Goal: Information Seeking & Learning: Learn about a topic

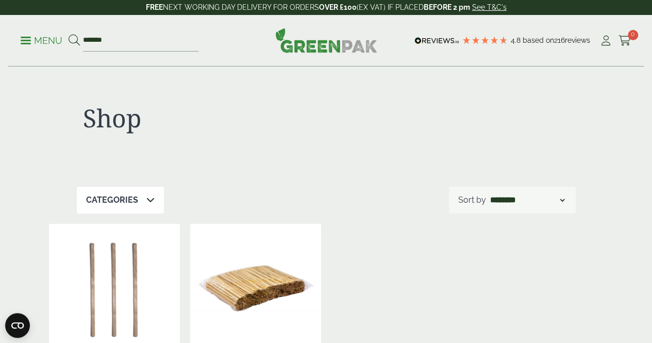
click at [27, 40] on span at bounding box center [26, 41] width 10 height 2
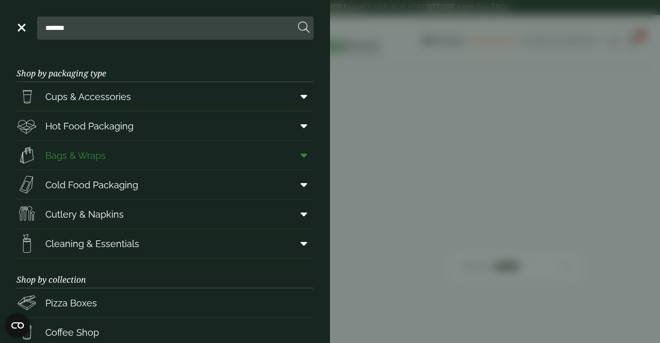
click at [94, 154] on span "Bags & Wraps" at bounding box center [75, 155] width 60 height 14
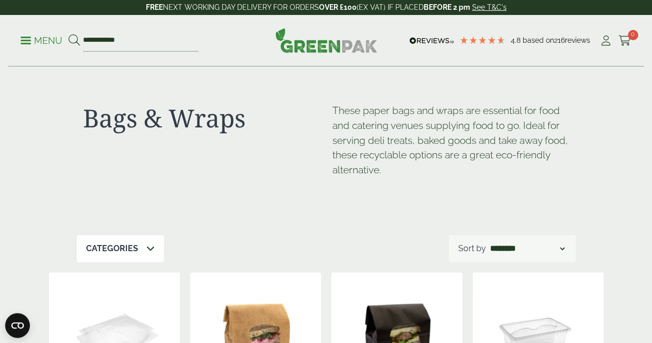
click at [133, 242] on p "Categories" at bounding box center [112, 248] width 52 height 12
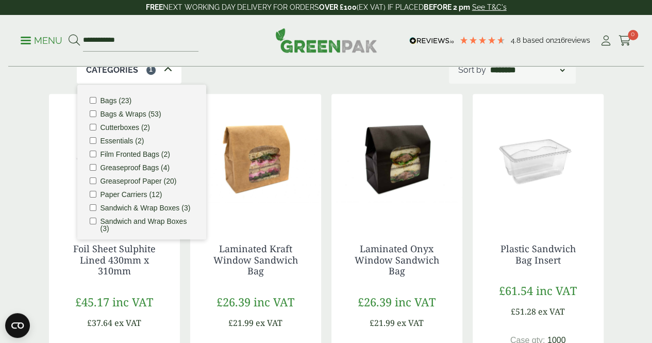
click at [262, 99] on img at bounding box center [255, 158] width 131 height 129
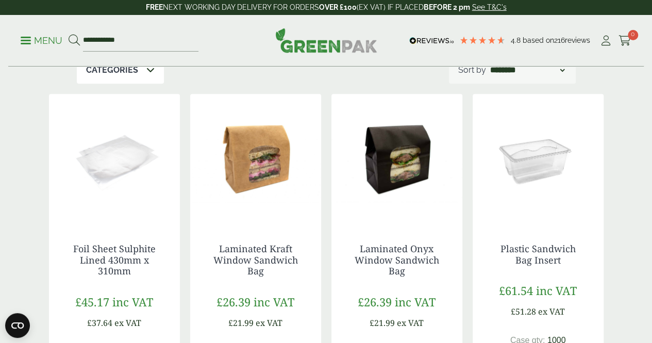
click at [29, 40] on span at bounding box center [26, 41] width 10 height 2
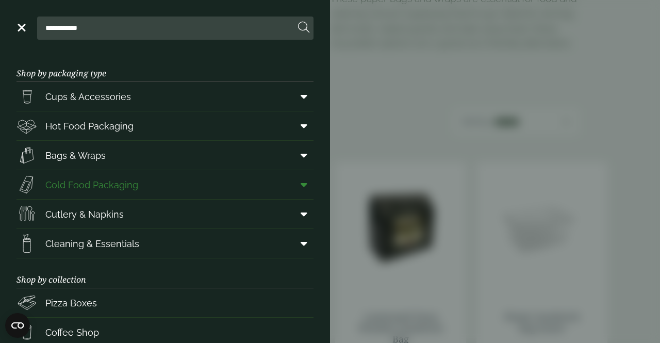
click at [100, 187] on span "Cold Food Packaging" at bounding box center [91, 185] width 93 height 14
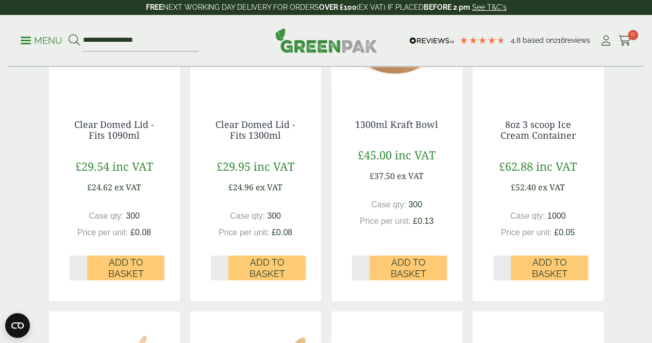
scroll to position [847, 0]
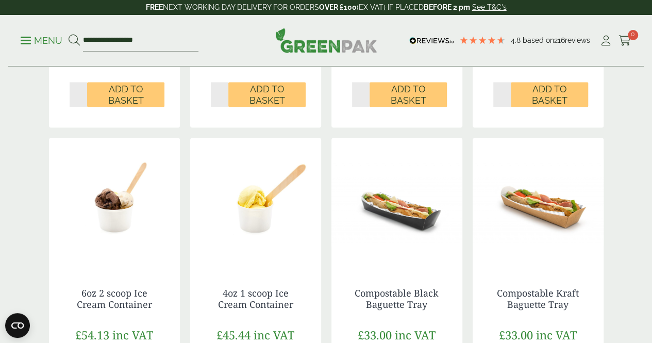
drag, startPoint x: 637, startPoint y: 177, endPoint x: 639, endPoint y: 199, distance: 22.8
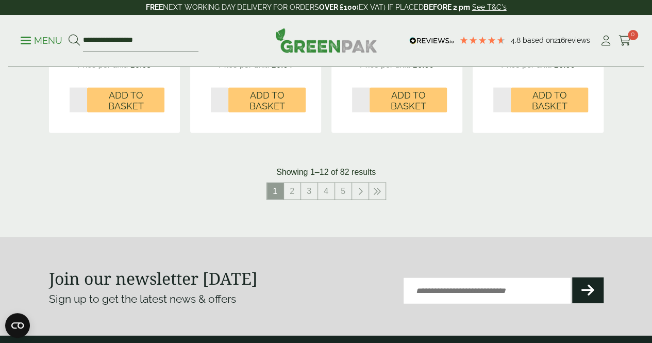
scroll to position [1240, 0]
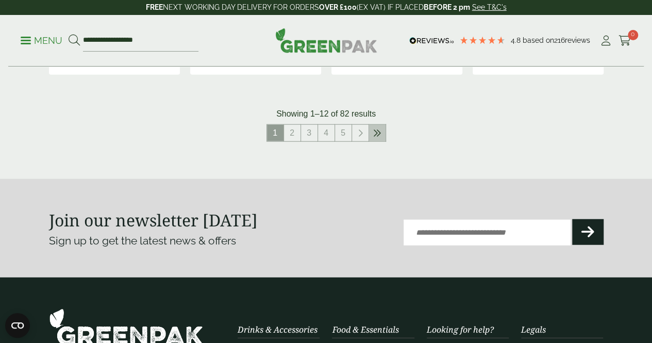
click at [378, 141] on link at bounding box center [377, 133] width 16 height 16
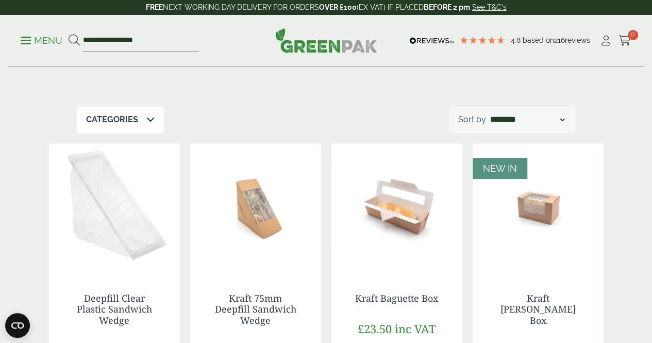
scroll to position [157, 0]
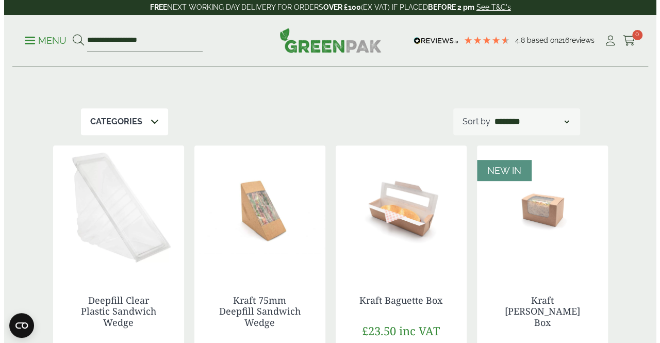
scroll to position [1240, 0]
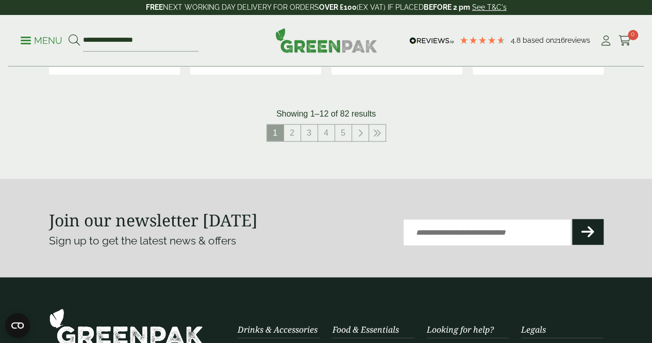
click at [28, 40] on span at bounding box center [26, 41] width 10 height 2
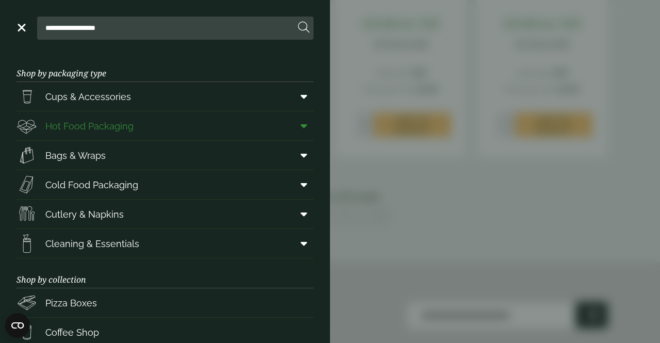
click at [293, 131] on span at bounding box center [301, 126] width 23 height 20
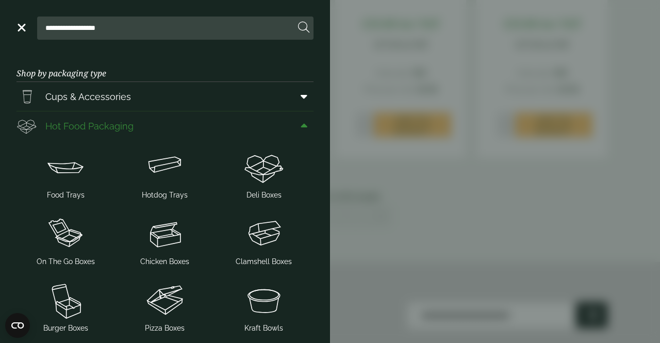
click at [300, 127] on icon at bounding box center [303, 126] width 7 height 10
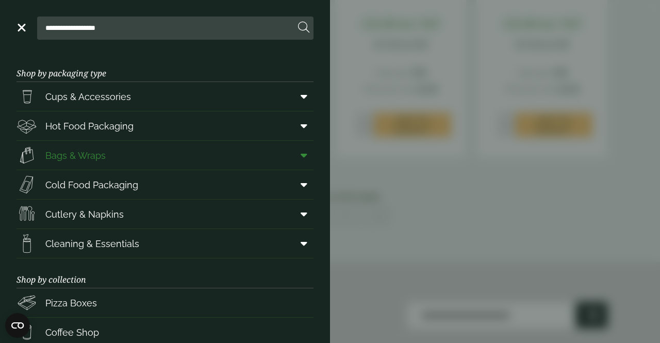
click at [300, 155] on icon at bounding box center [303, 155] width 7 height 10
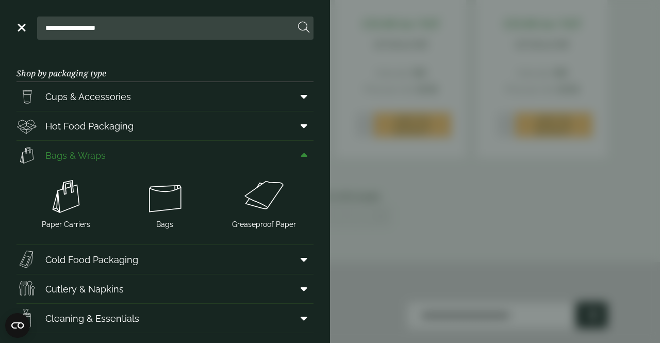
click at [300, 153] on icon at bounding box center [303, 155] width 7 height 10
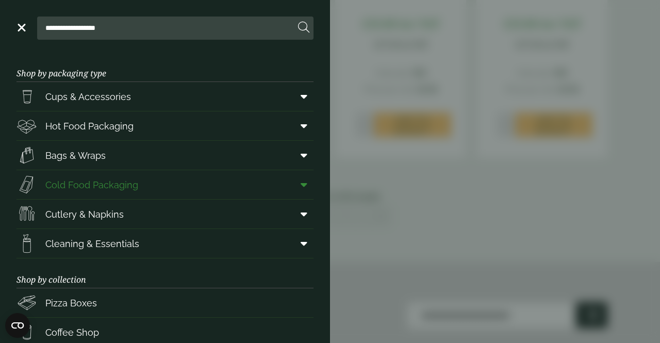
click at [300, 184] on icon at bounding box center [303, 184] width 7 height 10
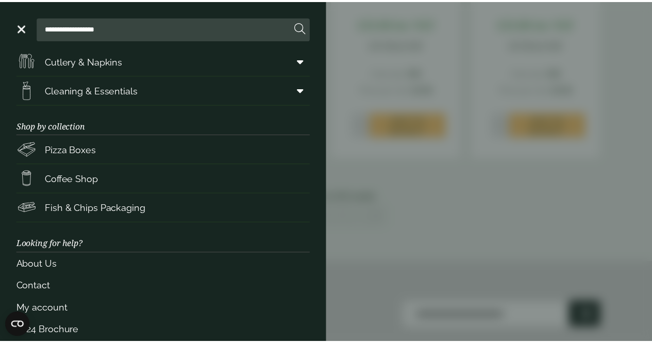
scroll to position [364, 0]
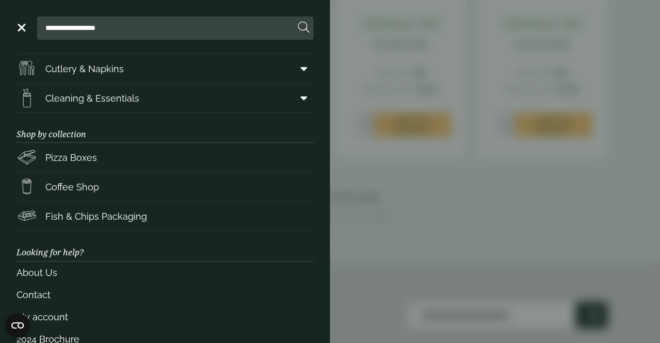
click at [399, 54] on aside "**********" at bounding box center [330, 171] width 660 height 343
